Goal: Information Seeking & Learning: Learn about a topic

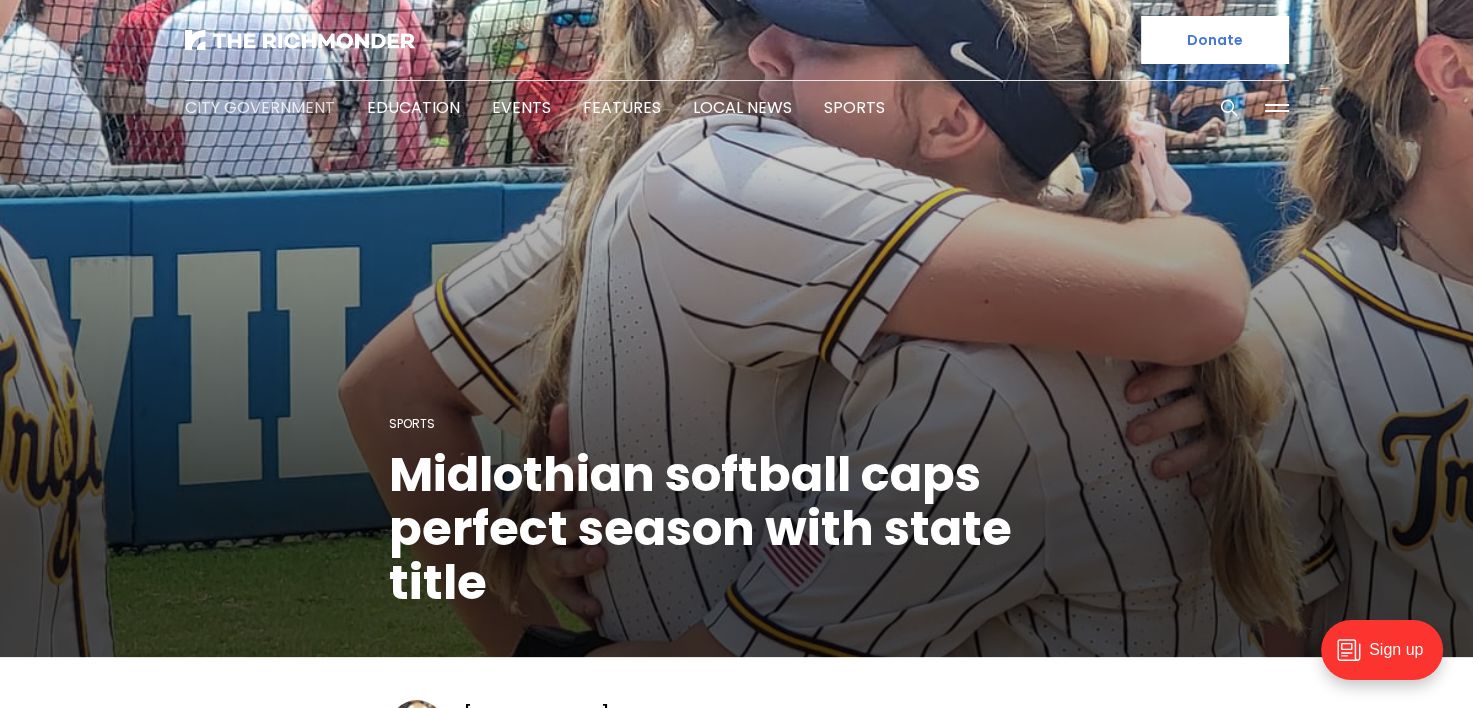
click at [281, 106] on link "City Government" at bounding box center [260, 107] width 150 height 23
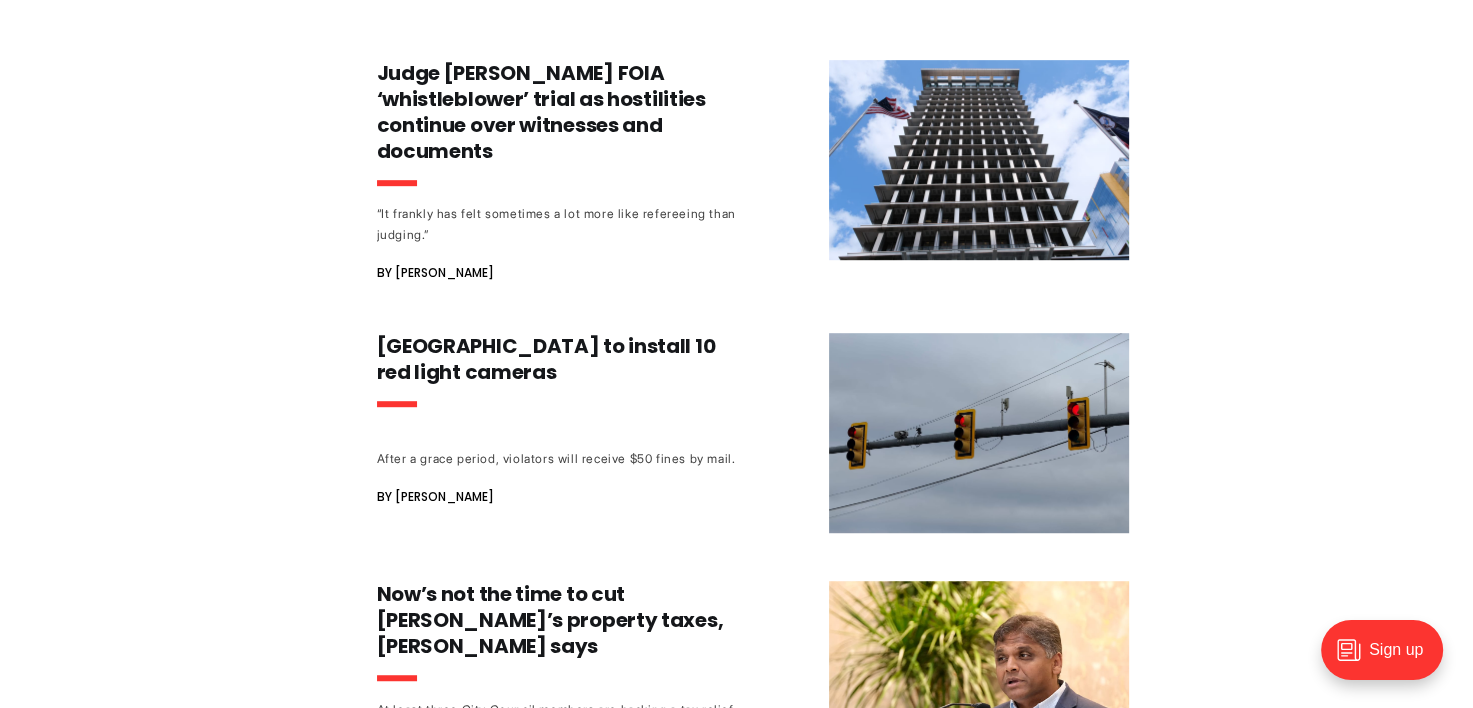
scroll to position [900, 0]
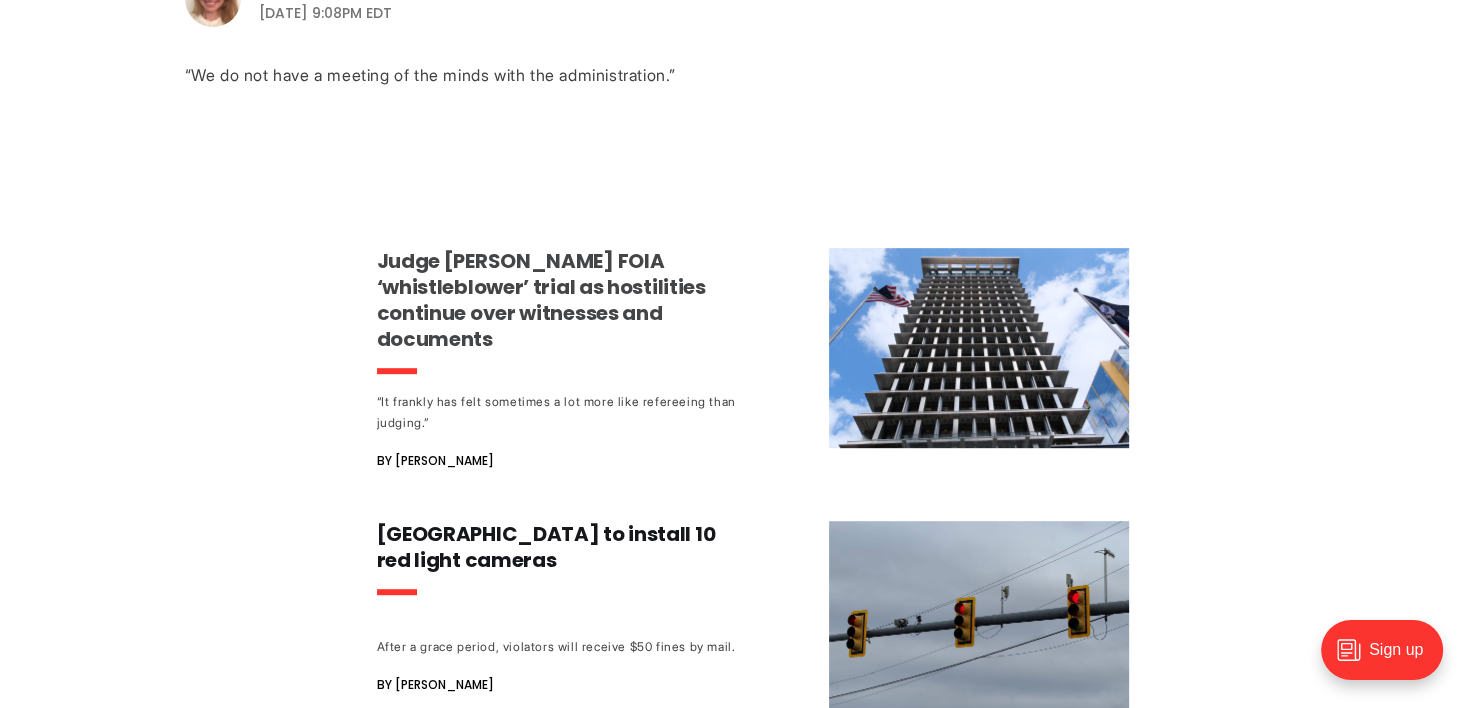
click at [483, 320] on h3 "Judge [PERSON_NAME] FOIA ‘whistleblower’ trial as hostilities continue over wit…" at bounding box center [563, 300] width 372 height 104
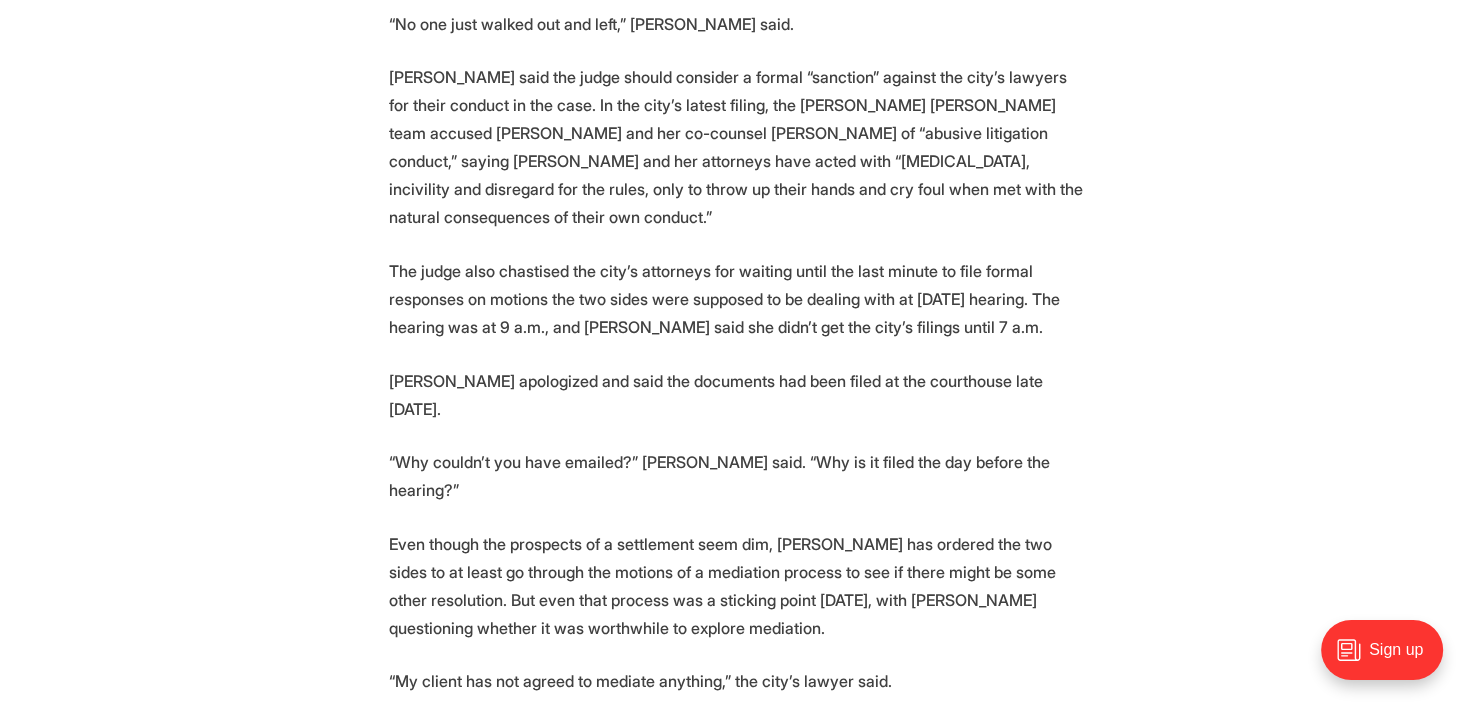
scroll to position [5298, 0]
